Goal: Navigation & Orientation: Find specific page/section

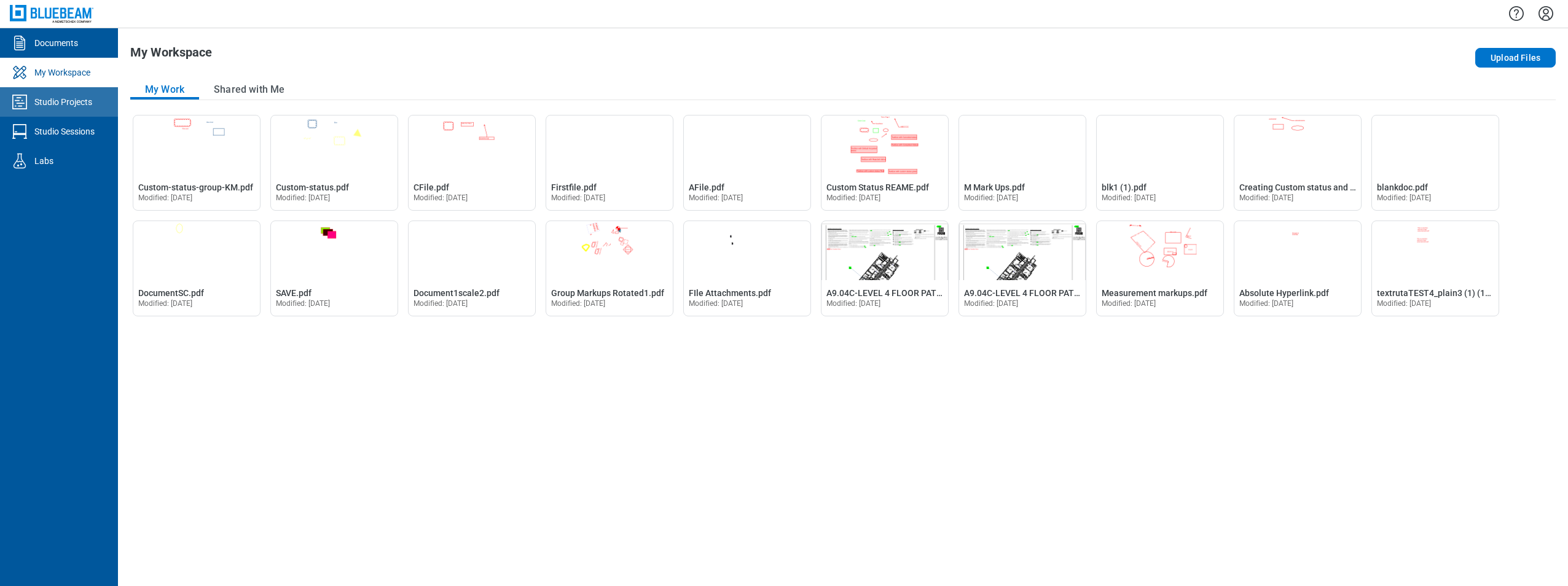
click at [75, 104] on div "Studio Projects" at bounding box center [64, 102] width 58 height 12
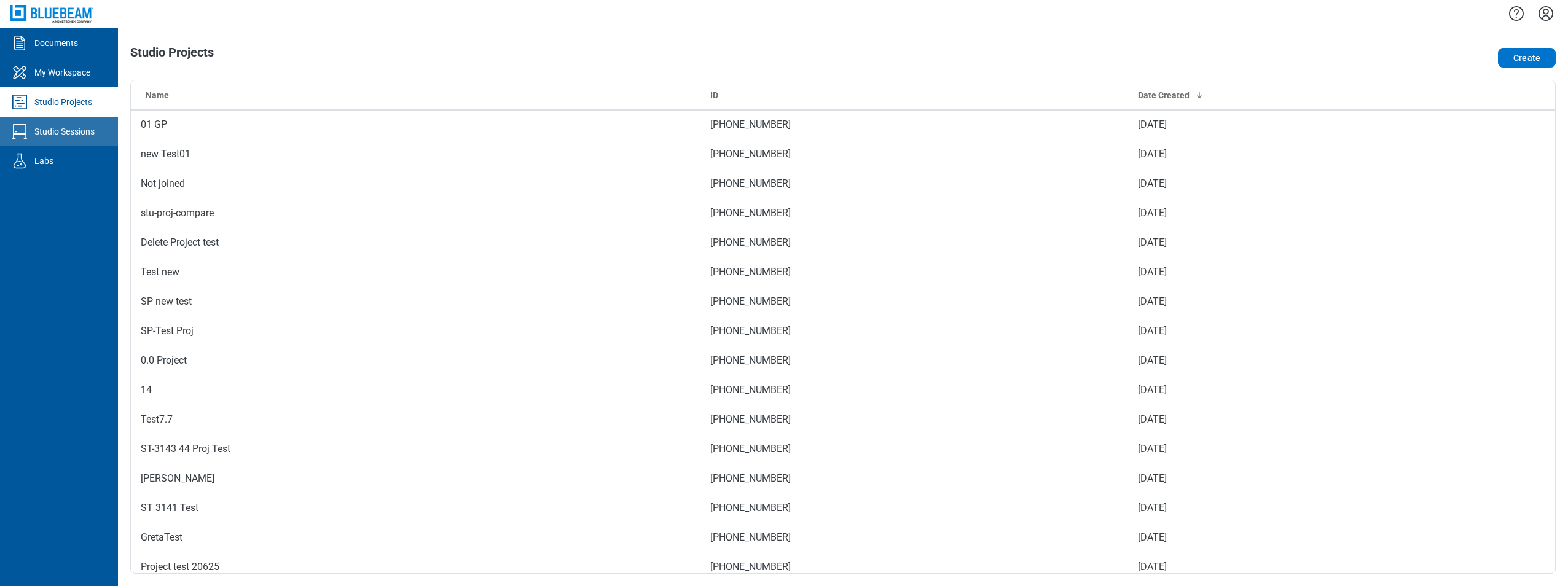
click at [57, 138] on link "Studio Sessions" at bounding box center [59, 131] width 118 height 30
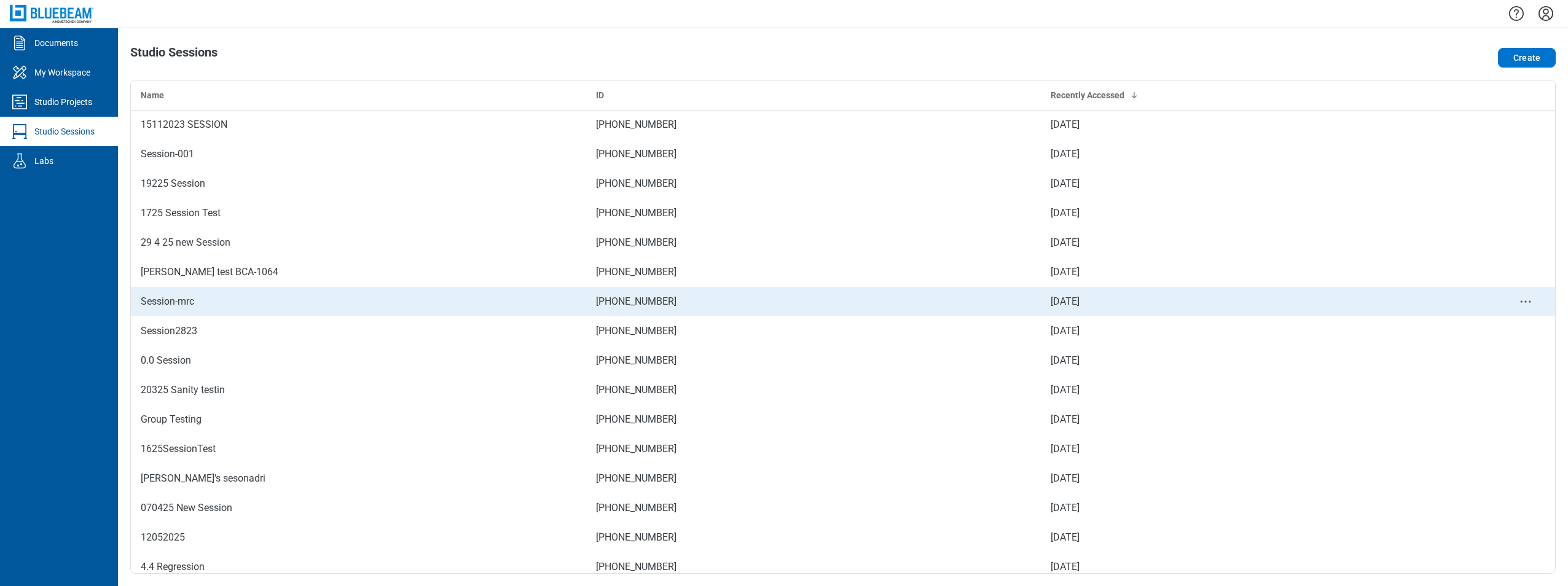
click at [215, 313] on td "Session-mrc" at bounding box center [358, 302] width 455 height 30
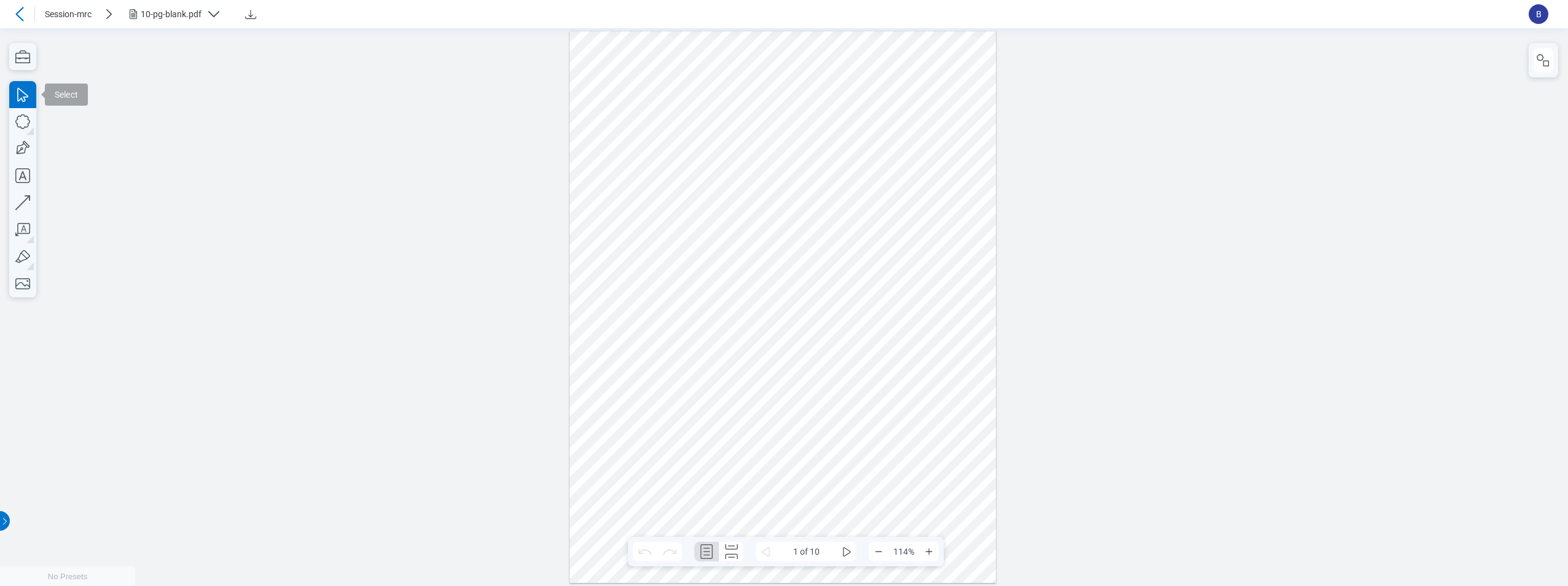
click at [19, 14] on icon at bounding box center [19, 14] width 14 height 14
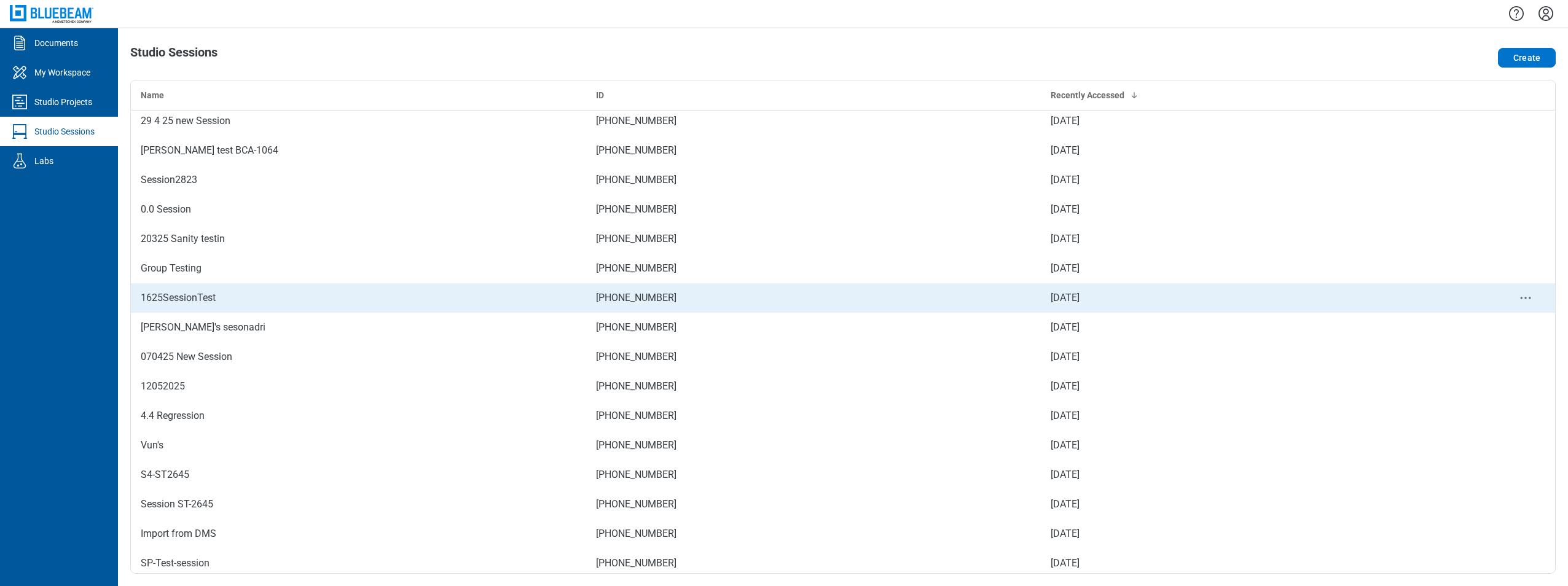
scroll to position [184, 0]
